Goal: Task Accomplishment & Management: Use online tool/utility

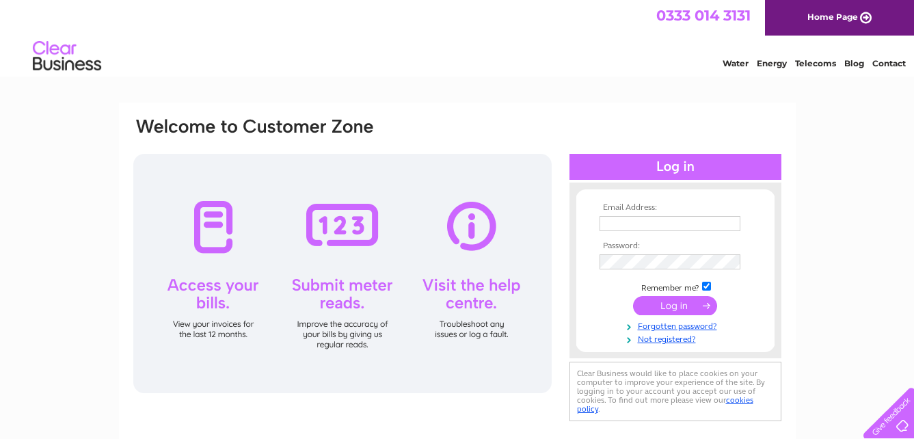
type input "[PERSON_NAME][EMAIL_ADDRESS][PERSON_NAME][DOMAIN_NAME]"
click at [673, 304] on input "submit" at bounding box center [675, 305] width 84 height 19
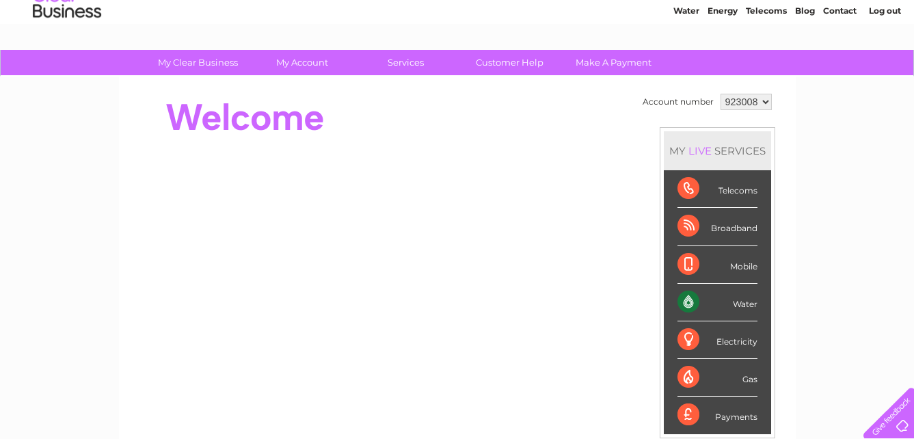
scroll to position [68, 0]
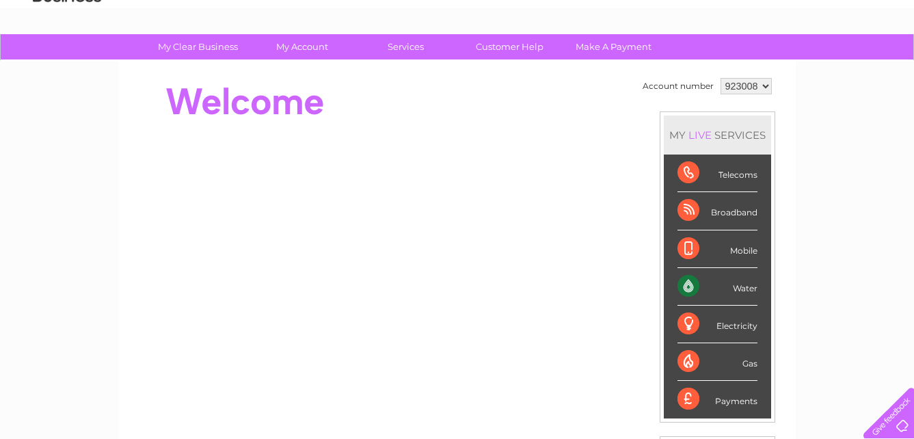
click at [689, 285] on div "Water" at bounding box center [717, 287] width 80 height 38
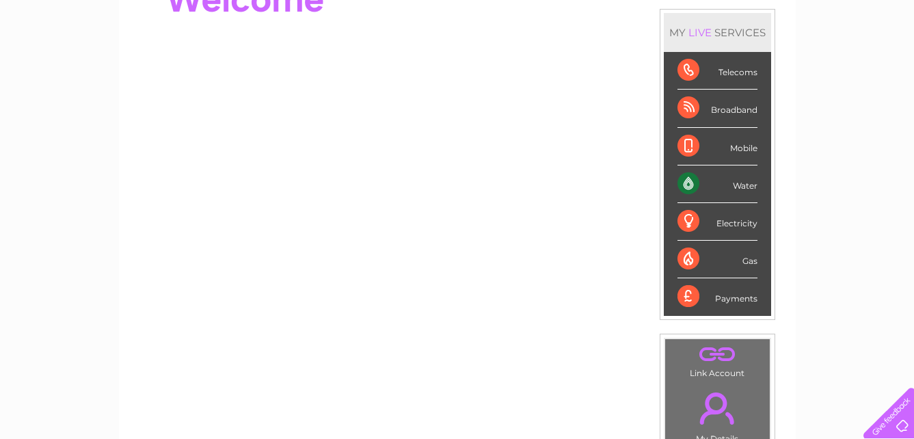
scroll to position [169, 0]
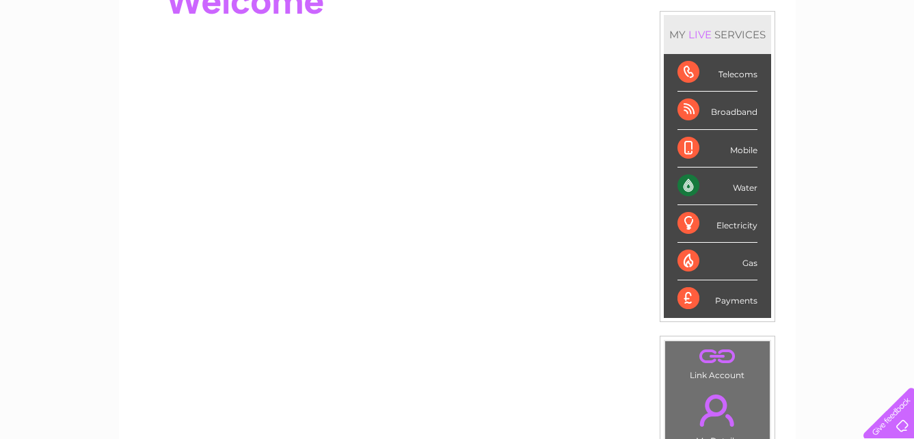
click at [740, 189] on div "Water" at bounding box center [717, 186] width 80 height 38
click at [687, 184] on div "Water" at bounding box center [717, 186] width 80 height 38
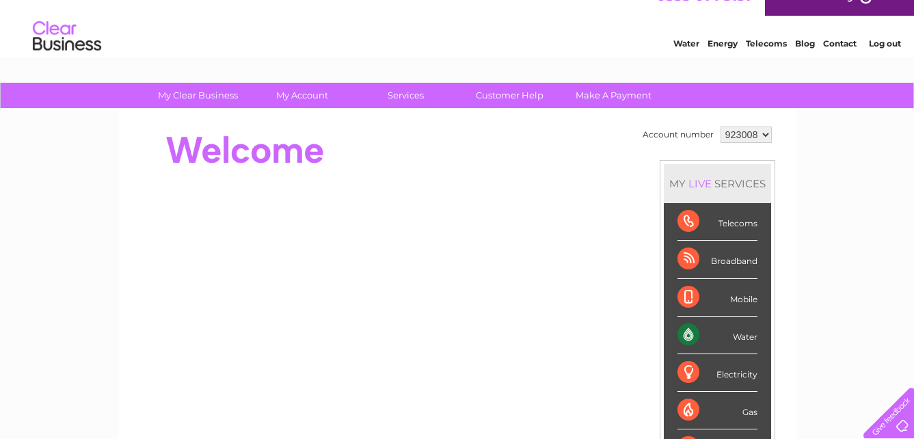
scroll to position [0, 0]
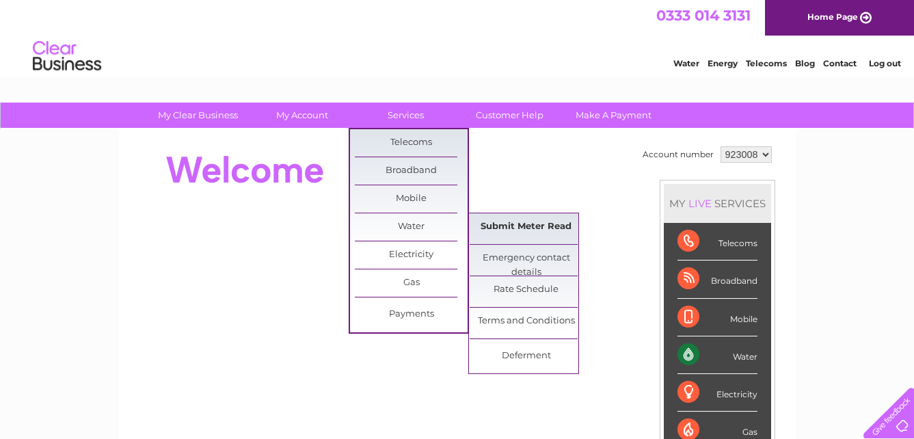
click at [500, 224] on link "Submit Meter Read" at bounding box center [526, 226] width 113 height 27
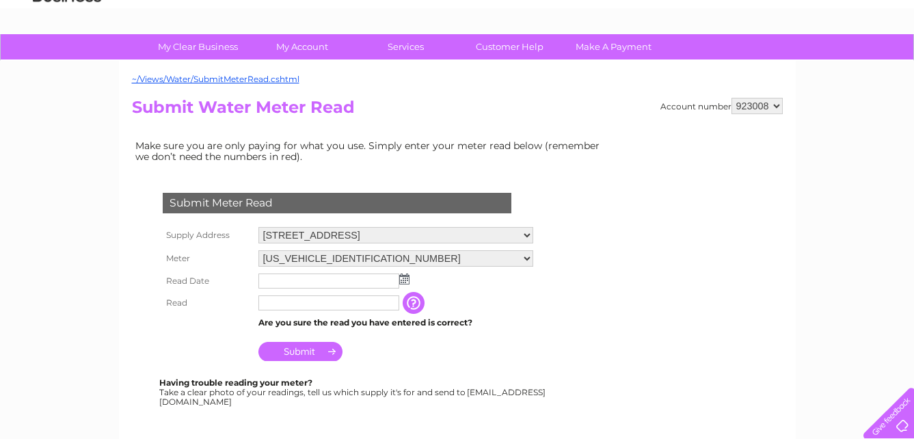
scroll to position [137, 0]
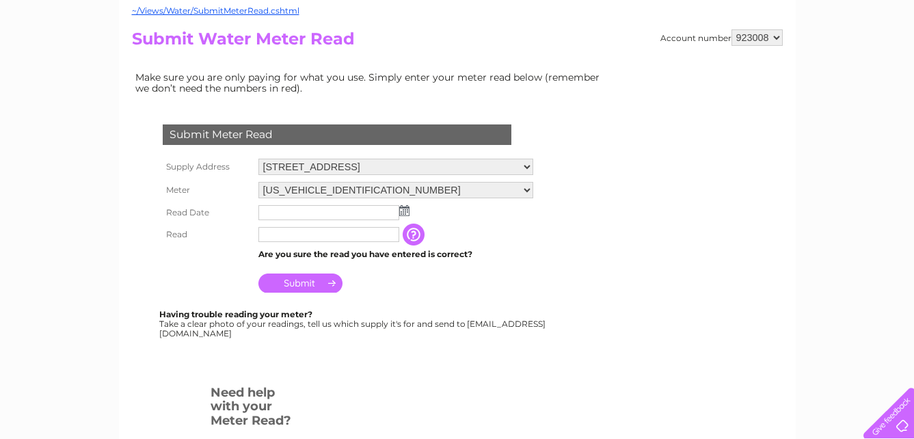
click at [403, 211] on img at bounding box center [404, 210] width 10 height 11
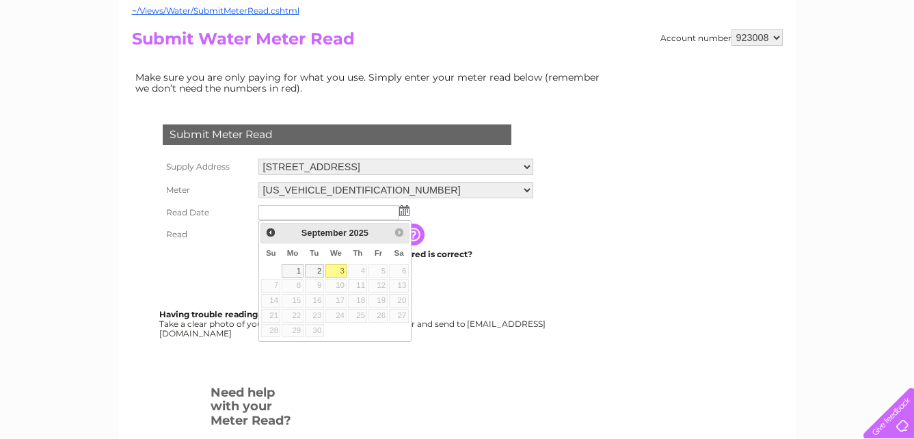
click at [340, 271] on link "3" at bounding box center [336, 271] width 22 height 14
type input "2025/09/03"
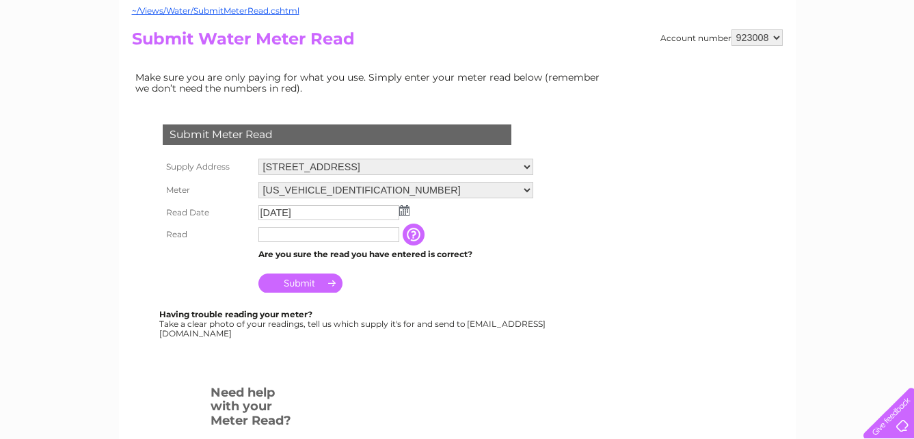
click at [271, 232] on input "text" at bounding box center [328, 234] width 141 height 15
type input "0466"
click at [424, 234] on input "button" at bounding box center [415, 235] width 25 height 22
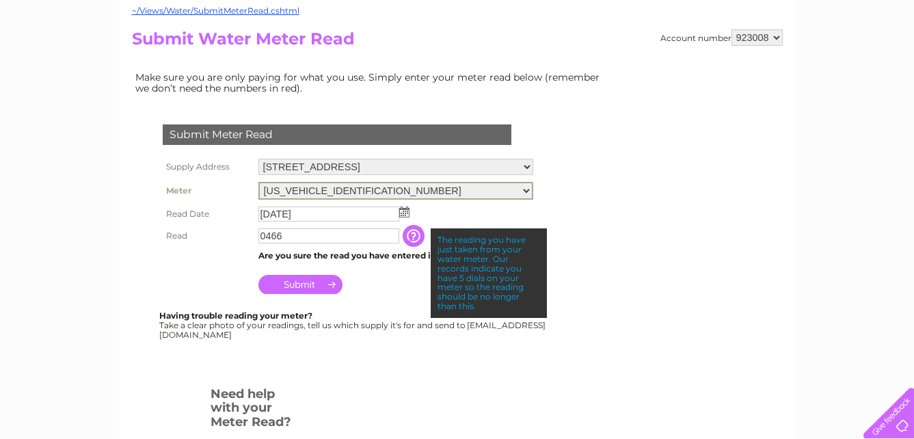
click at [533, 189] on select "06ELSTER19M146100 08ELSTER-X07A517554" at bounding box center [395, 191] width 275 height 18
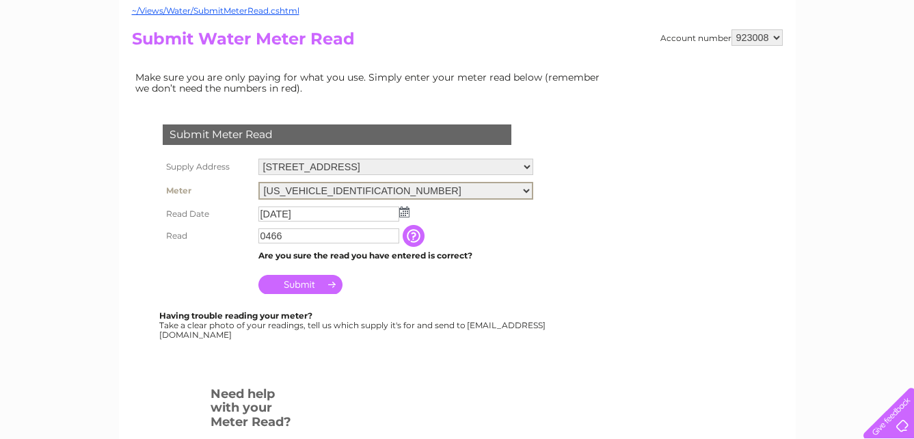
select select "329126"
click at [258, 182] on select "06ELSTER19M146100 08ELSTER-X07A517554" at bounding box center [395, 191] width 275 height 18
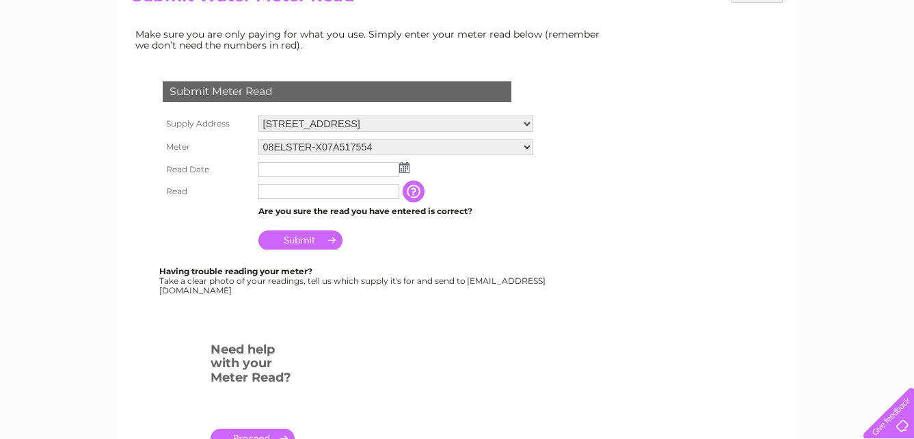
scroll to position [205, 0]
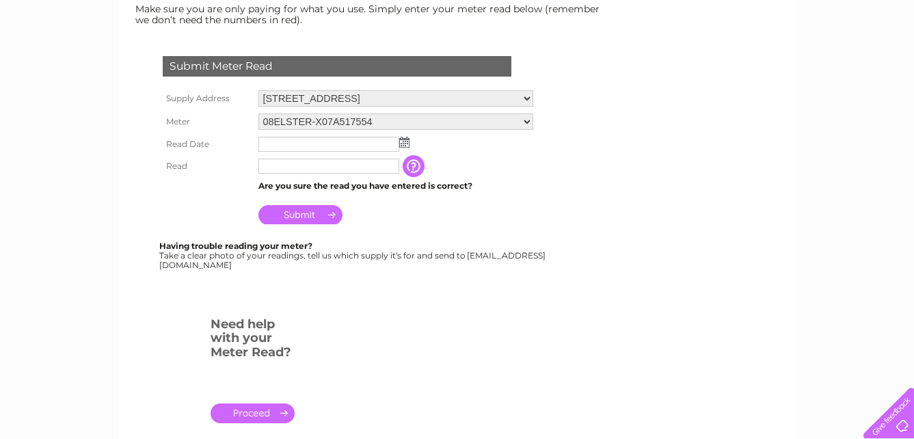
click at [404, 144] on img at bounding box center [404, 142] width 10 height 11
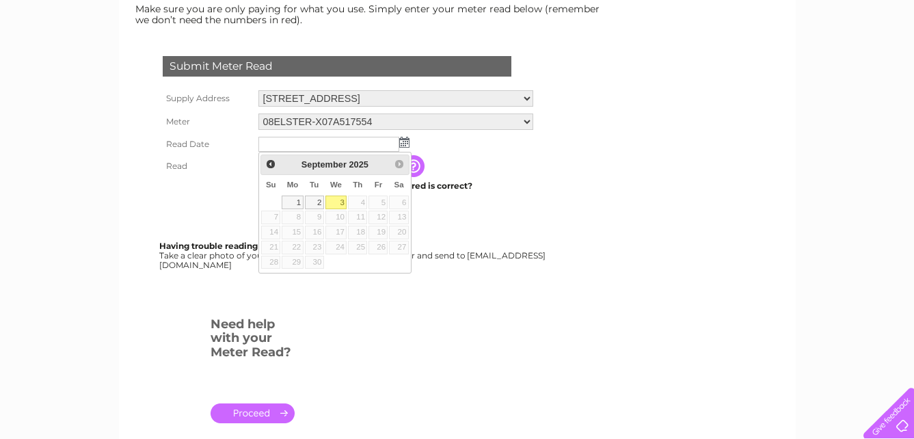
click at [339, 201] on link "3" at bounding box center [336, 203] width 22 height 14
type input "2025/09/03"
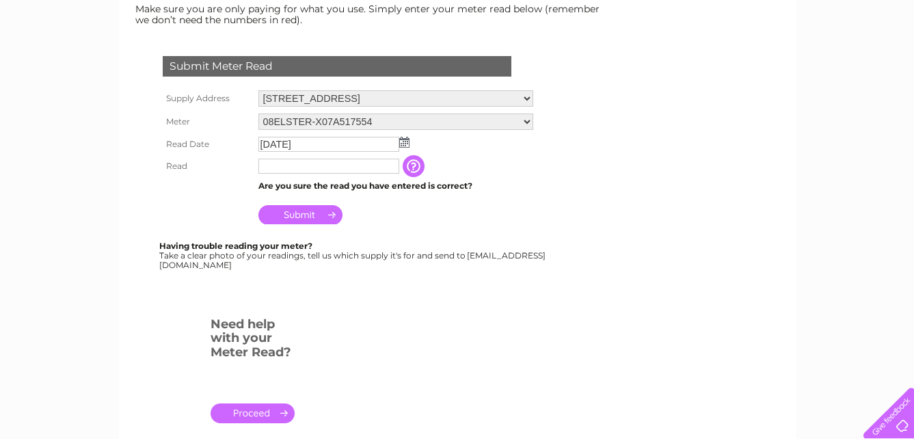
click at [420, 163] on input "button" at bounding box center [415, 166] width 25 height 22
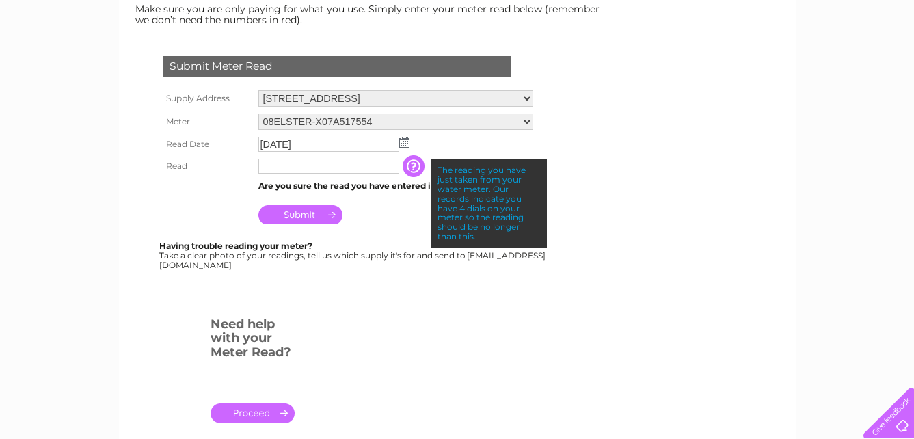
click at [292, 166] on input "text" at bounding box center [328, 166] width 141 height 15
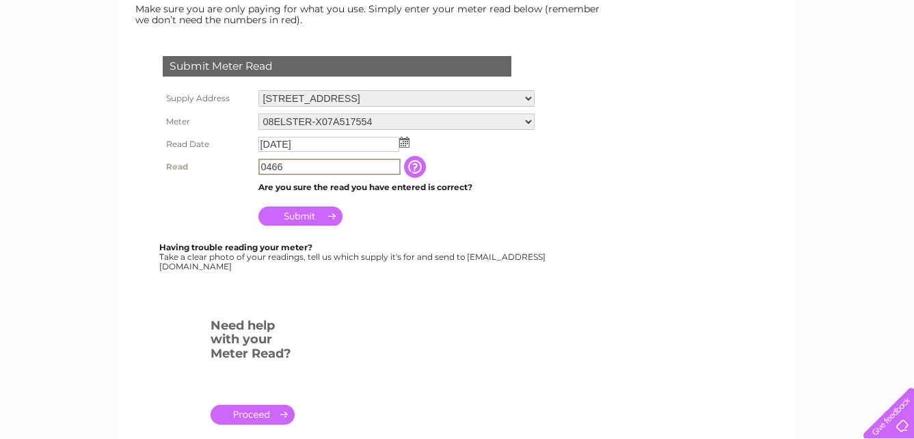
type input "0466"
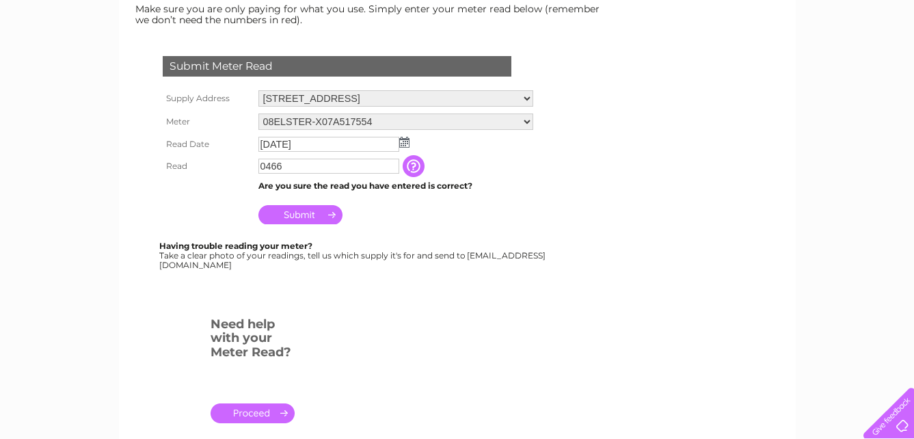
click at [294, 216] on input "Submit" at bounding box center [300, 214] width 84 height 19
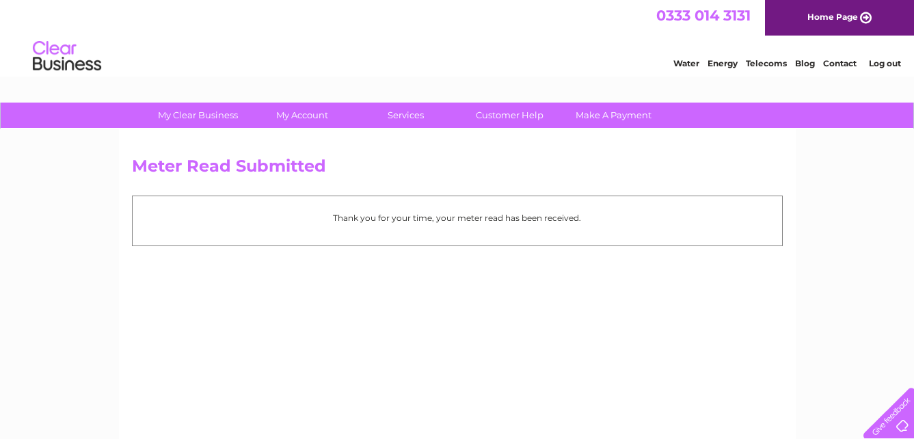
click at [880, 65] on link "Log out" at bounding box center [885, 63] width 32 height 10
